Goal: Find specific page/section: Find specific page/section

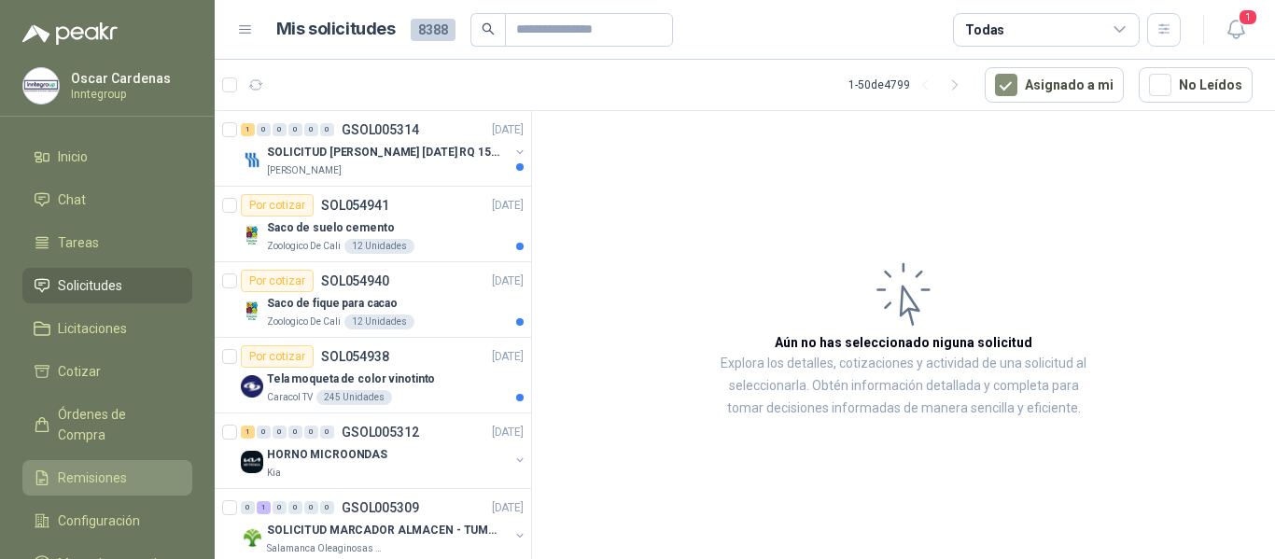
click at [91, 468] on span "Remisiones" at bounding box center [92, 478] width 69 height 21
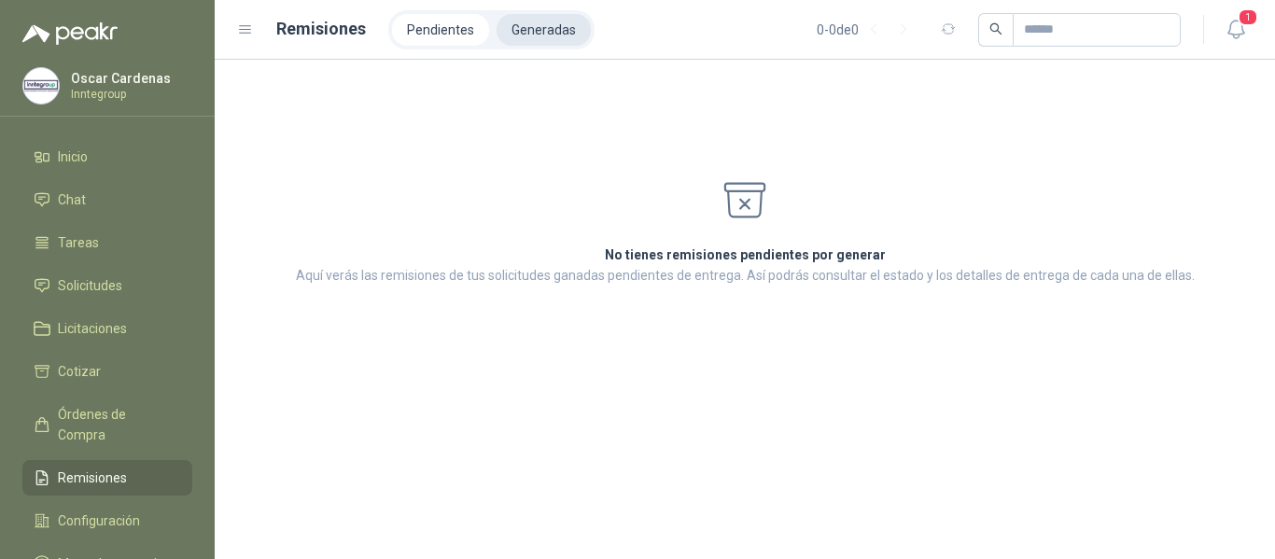
drag, startPoint x: 523, startPoint y: 28, endPoint x: 534, endPoint y: 20, distance: 14.0
click at [526, 28] on li "Generadas" at bounding box center [544, 30] width 94 height 32
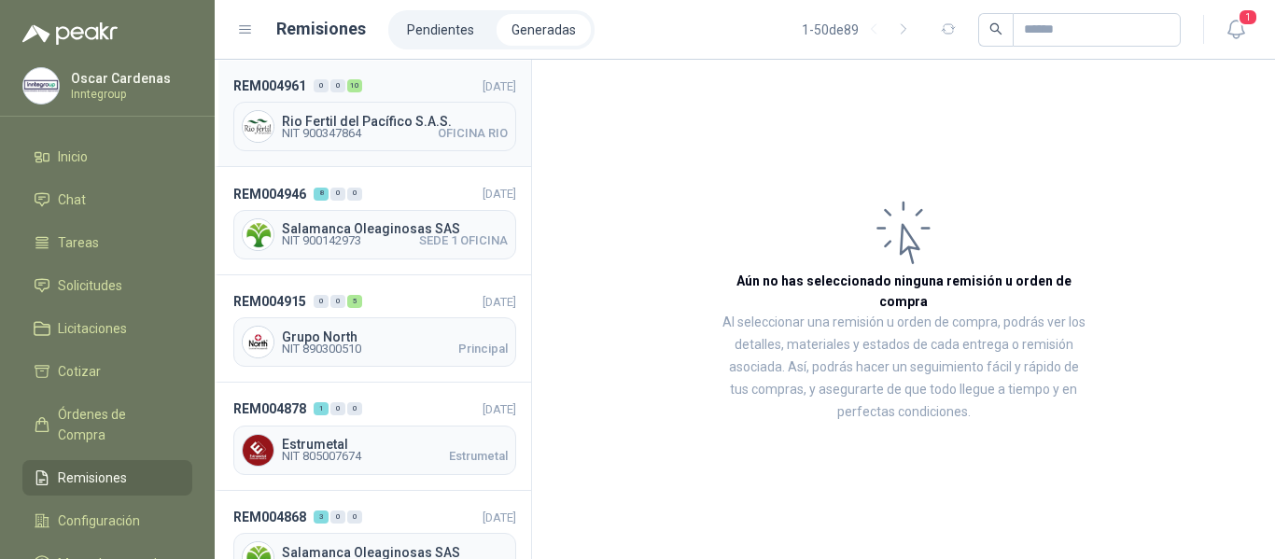
click at [419, 133] on span "NIT 900347864 [GEOGRAPHIC_DATA]" at bounding box center [395, 133] width 226 height 11
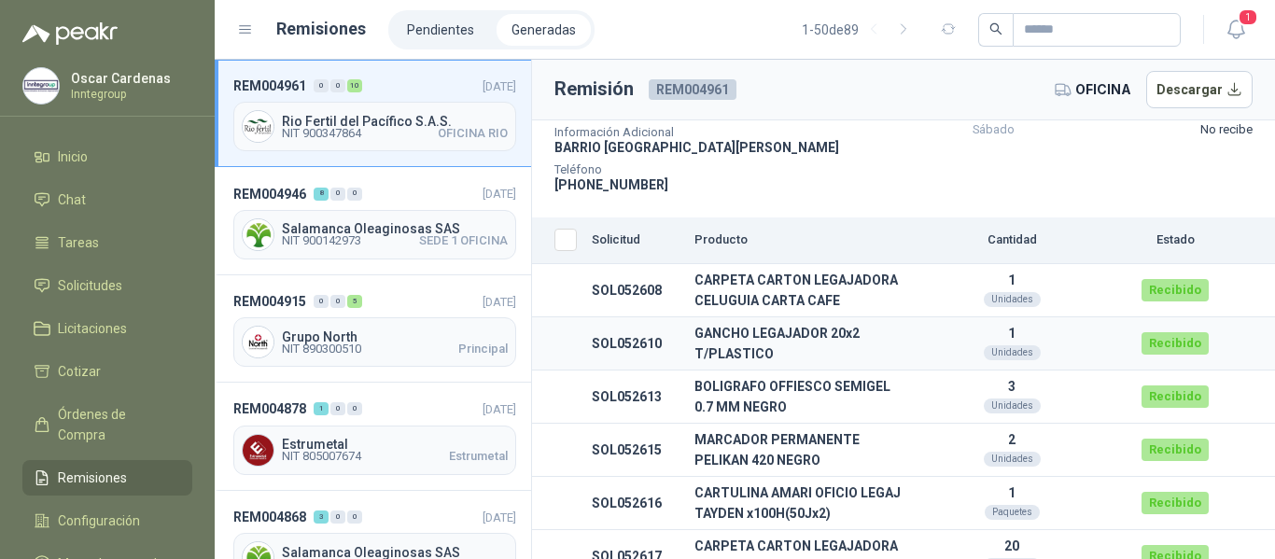
scroll to position [168, 0]
